Goal: Task Accomplishment & Management: Use online tool/utility

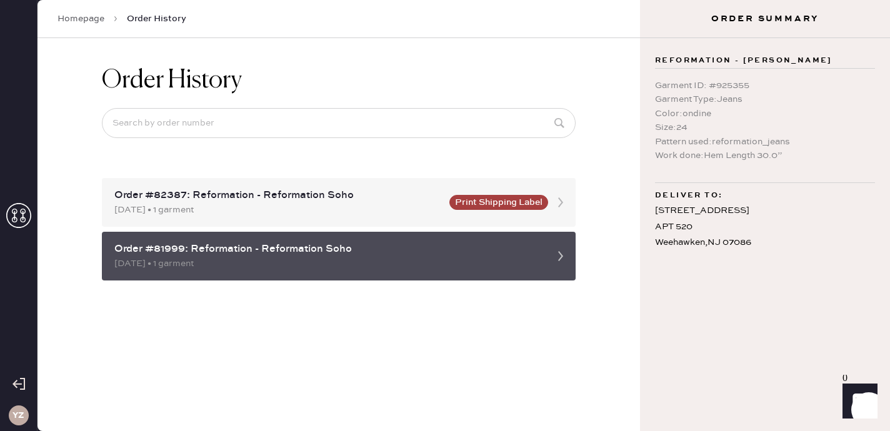
click at [466, 251] on div "Order #81999: Reformation - Reformation Soho" at bounding box center [327, 249] width 426 height 15
click at [530, 258] on div "08/26/2025 • 1 garment" at bounding box center [327, 264] width 426 height 14
click at [150, 259] on div "08/26/2025 • 1 garment" at bounding box center [327, 264] width 426 height 14
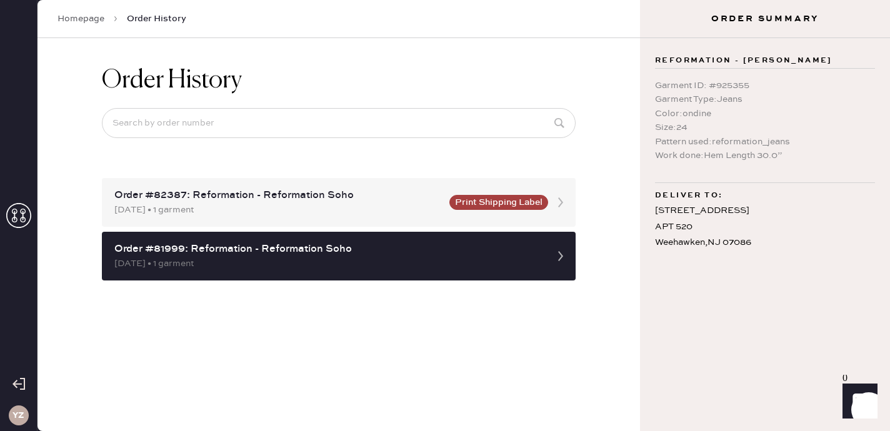
click at [26, 223] on icon at bounding box center [18, 215] width 25 height 25
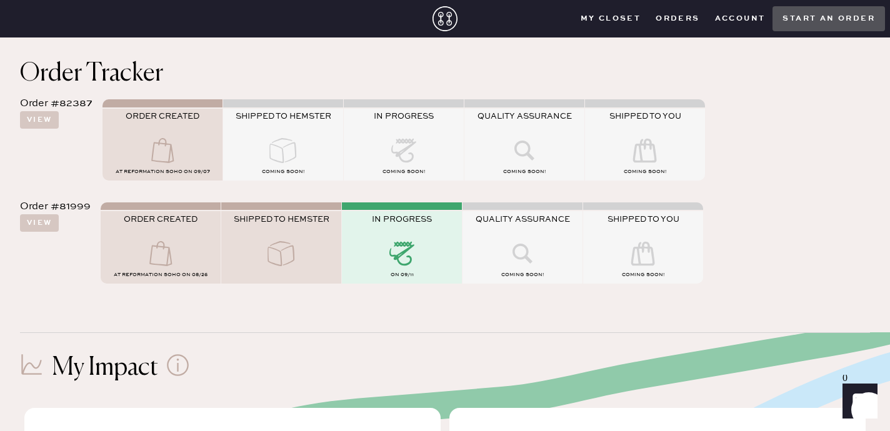
scroll to position [107, 0]
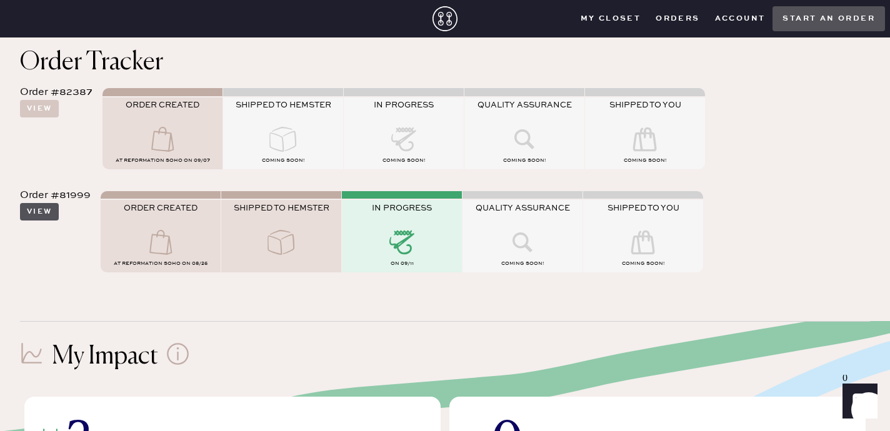
click at [43, 214] on button "View" at bounding box center [39, 212] width 39 height 18
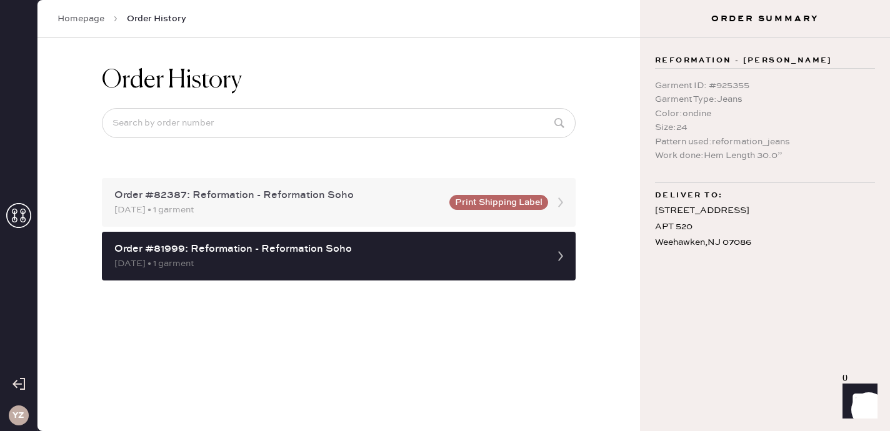
click at [156, 212] on div "09/07/2025 • 1 garment" at bounding box center [278, 210] width 328 height 14
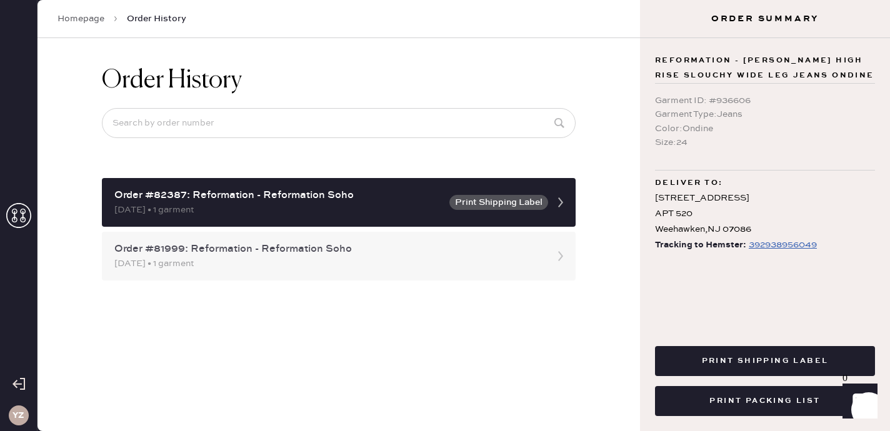
click at [320, 255] on div "Order #81999: Reformation - Reformation Soho" at bounding box center [327, 249] width 426 height 15
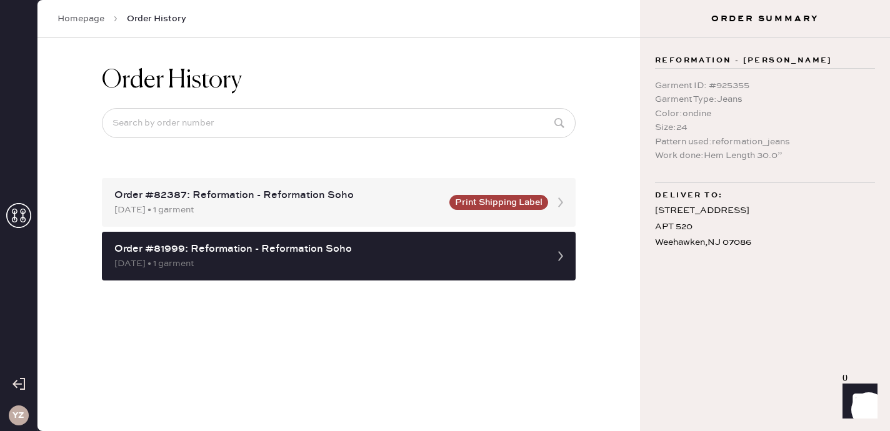
click at [19, 218] on icon at bounding box center [18, 215] width 25 height 25
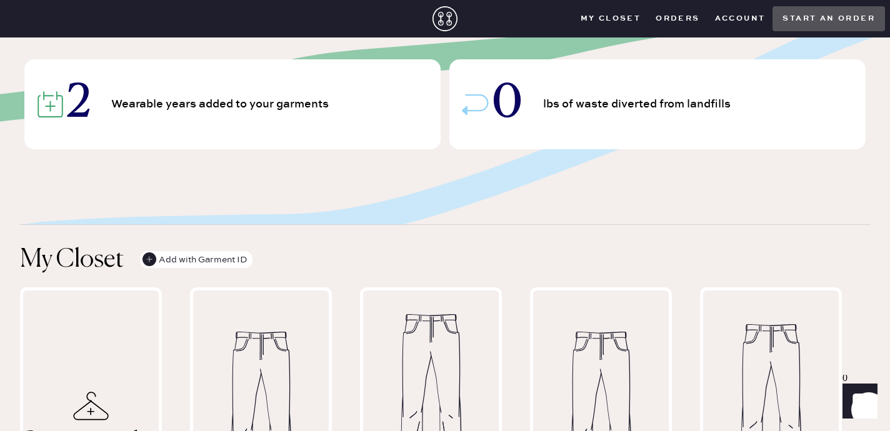
scroll to position [730, 0]
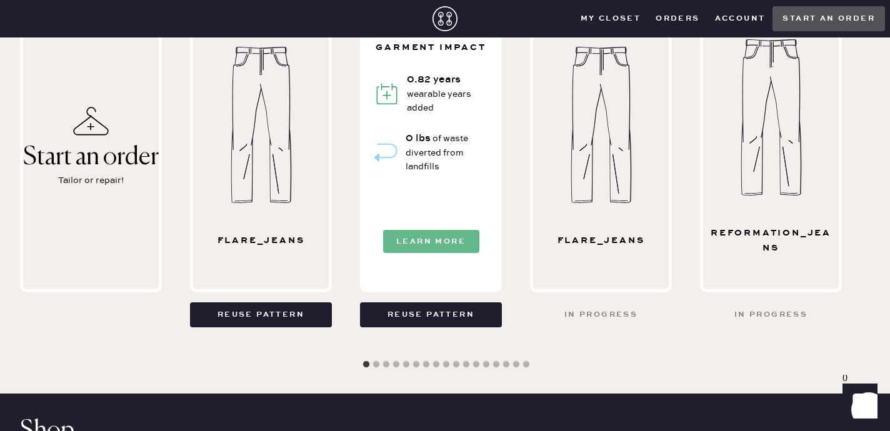
click at [436, 248] on button "Learn More" at bounding box center [431, 241] width 96 height 23
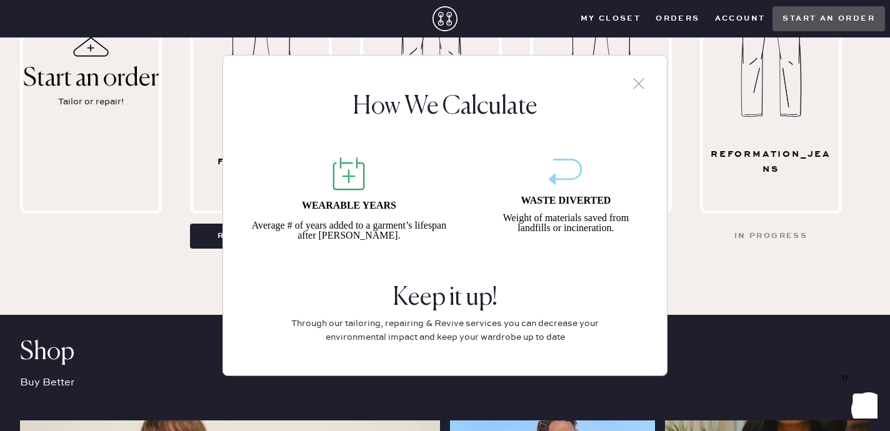
scroll to position [1031, 0]
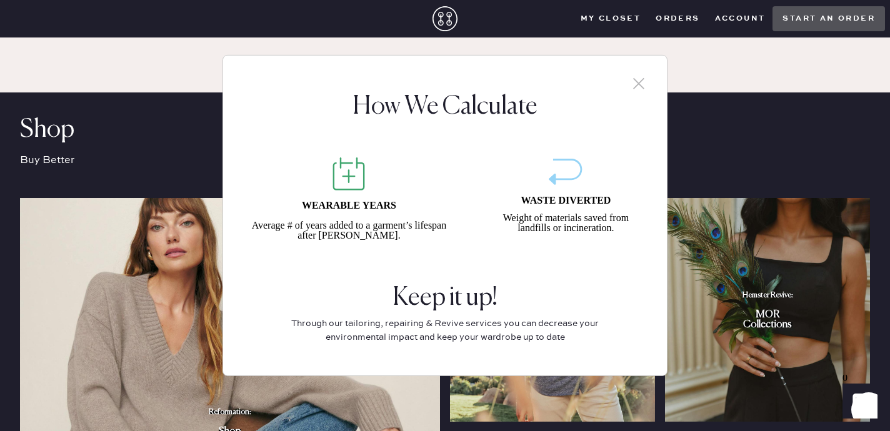
click at [645, 89] on icon at bounding box center [639, 83] width 19 height 19
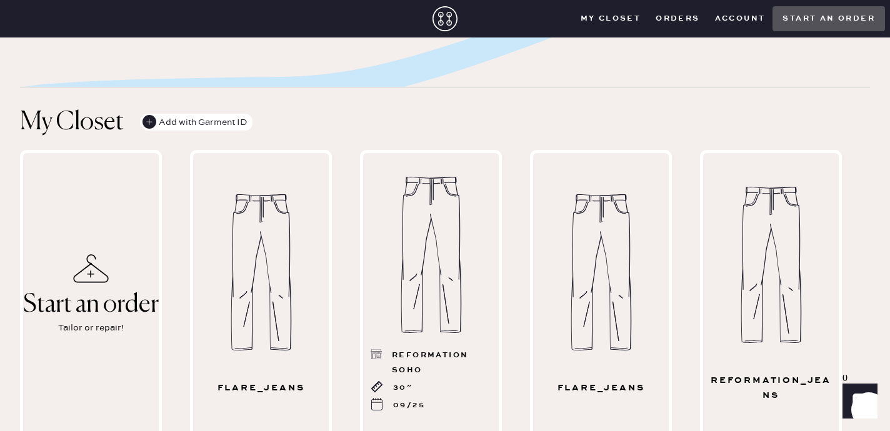
scroll to position [612, 0]
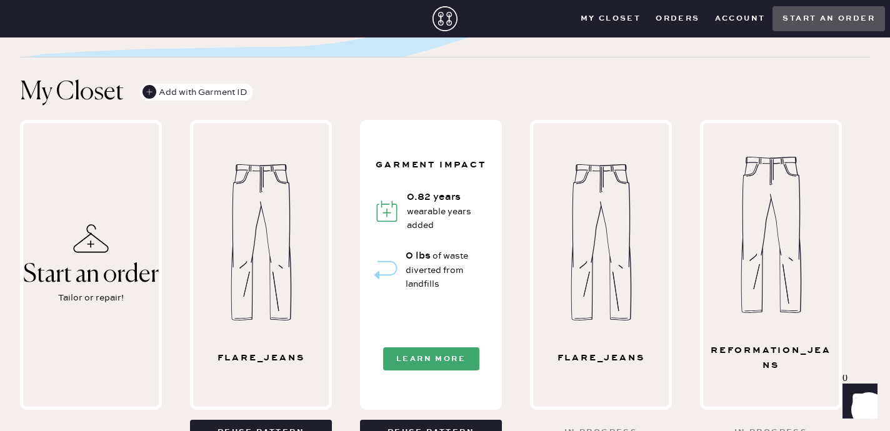
click at [431, 189] on div "Garment Impact 0.82 years wearable years added 0 lbs of waste diverted from lan…" at bounding box center [431, 265] width 136 height 284
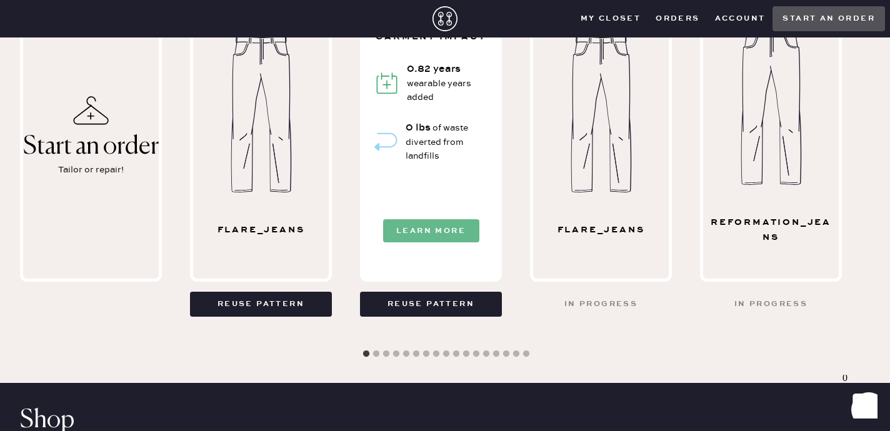
click at [433, 228] on button "Learn More" at bounding box center [431, 230] width 96 height 23
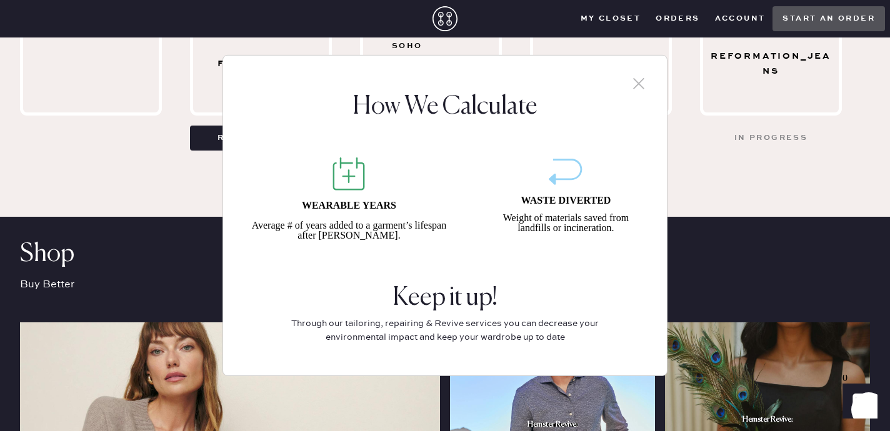
scroll to position [925, 0]
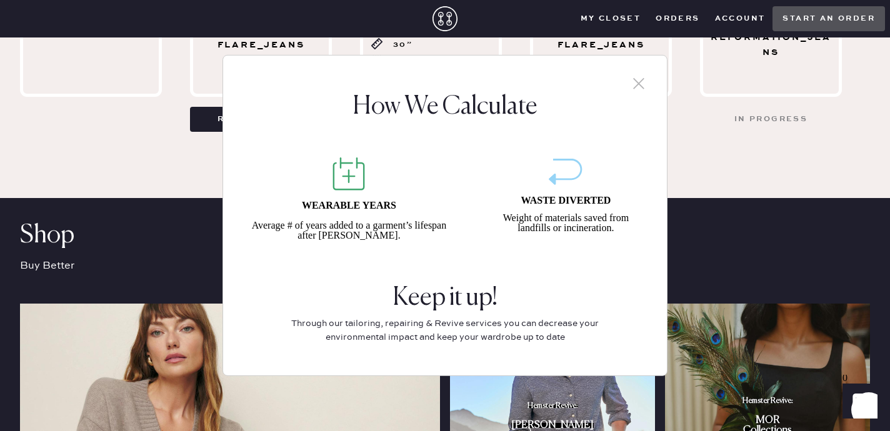
click at [643, 86] on icon at bounding box center [639, 83] width 19 height 19
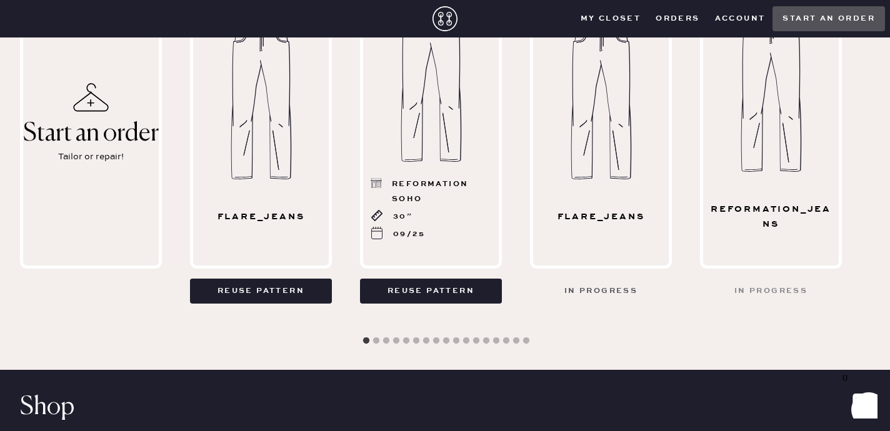
scroll to position [702, 0]
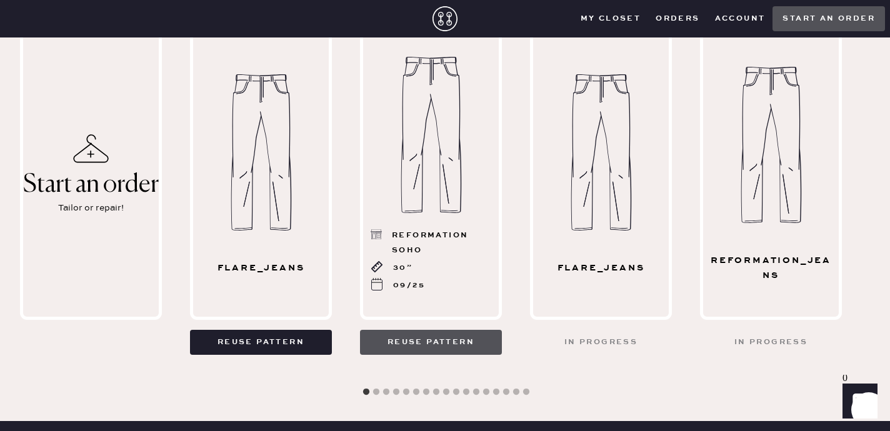
click at [481, 346] on button "Reuse pattern" at bounding box center [431, 342] width 142 height 25
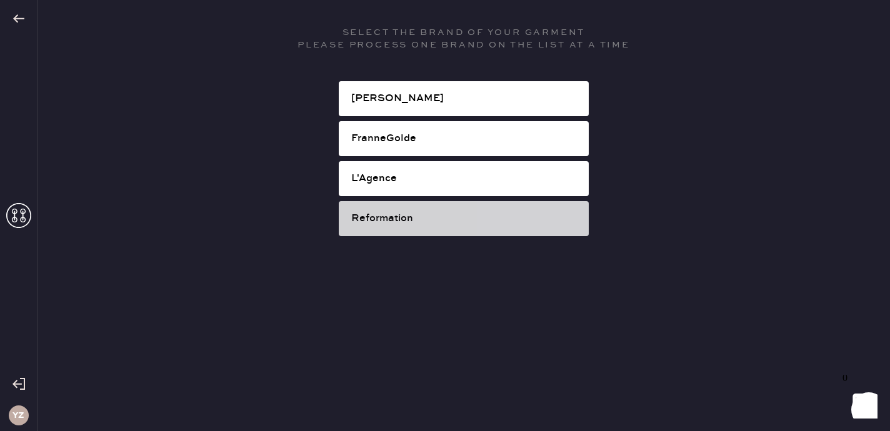
click at [491, 215] on div "Reformation" at bounding box center [465, 218] width 228 height 15
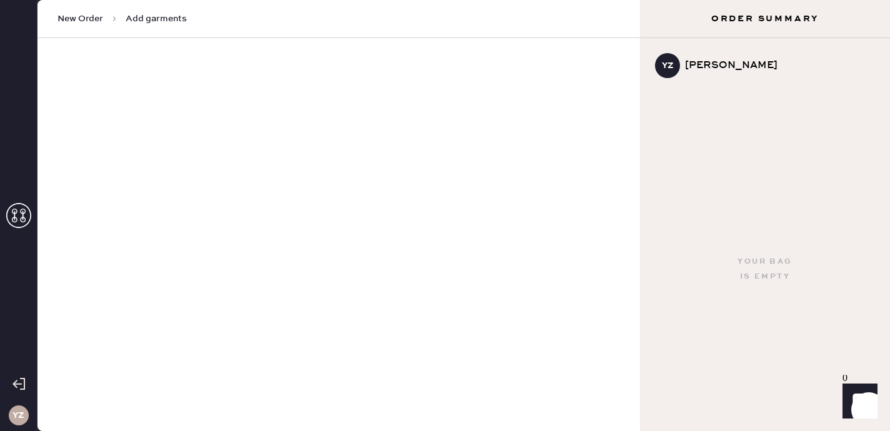
select select "2"
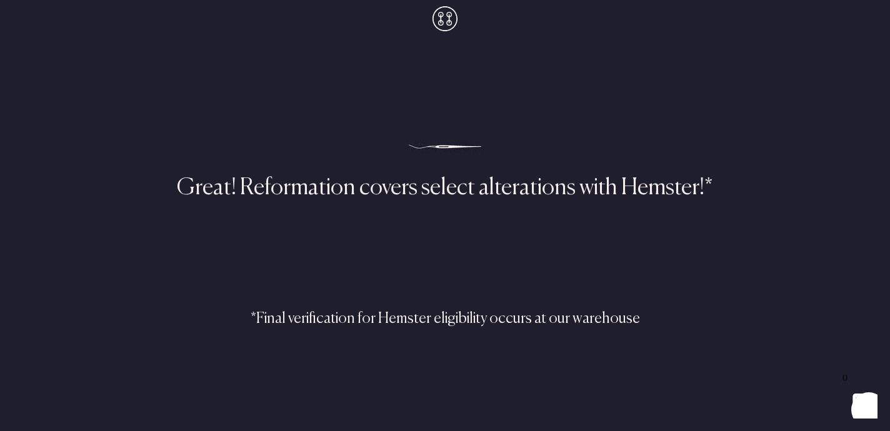
select select "2"
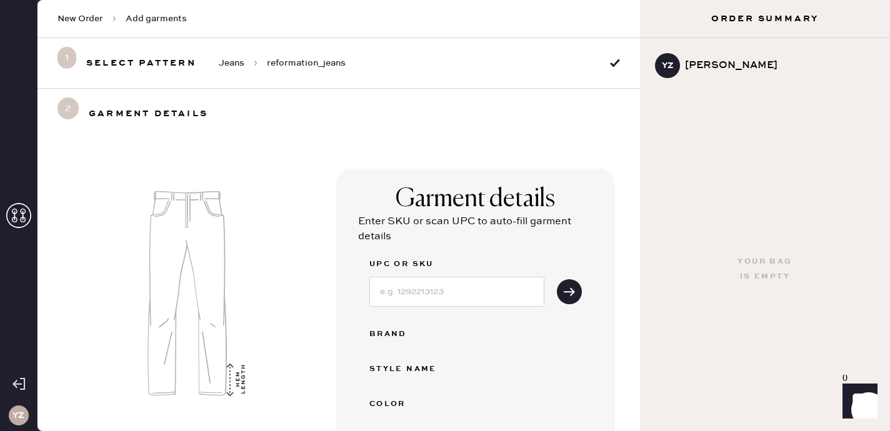
click at [94, 20] on span "New Order" at bounding box center [81, 19] width 46 height 13
click at [15, 225] on icon at bounding box center [18, 215] width 25 height 25
